Goal: Information Seeking & Learning: Learn about a topic

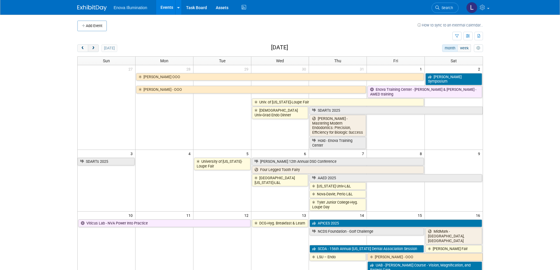
click at [95, 50] on span "next" at bounding box center [93, 48] width 4 height 4
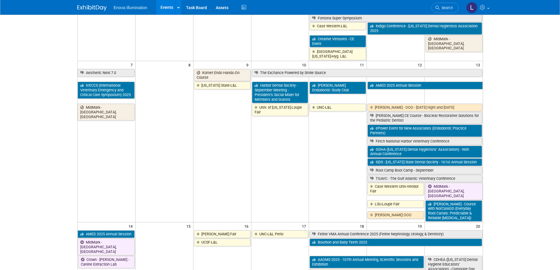
scroll to position [88, 0]
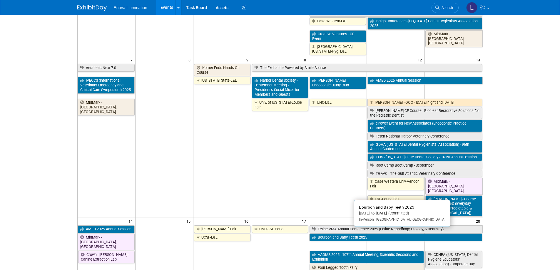
click at [323, 234] on link "Bourbon and Baby Teeth 2025" at bounding box center [396, 238] width 172 height 8
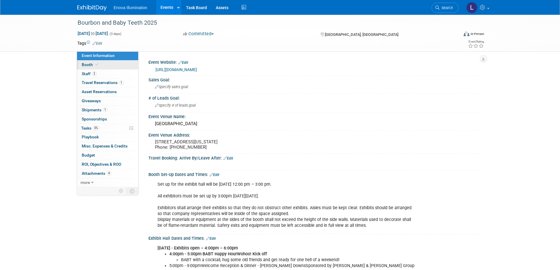
click at [108, 65] on link "Booth" at bounding box center [107, 65] width 61 height 9
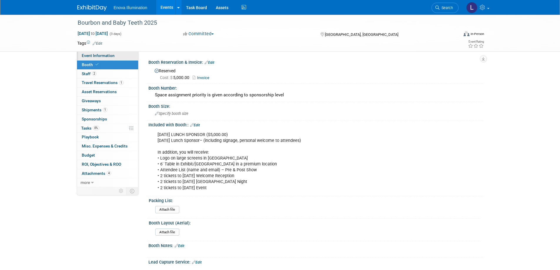
click at [104, 55] on span "Event Information" at bounding box center [98, 55] width 33 height 5
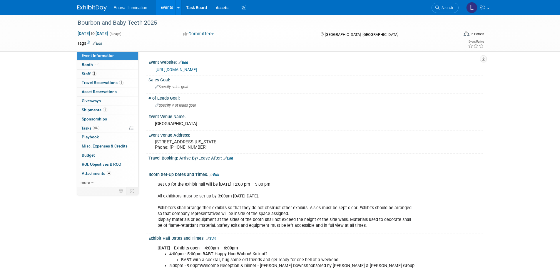
click at [197, 69] on link "[URL][DOMAIN_NAME]" at bounding box center [176, 69] width 41 height 5
